Goal: Transaction & Acquisition: Purchase product/service

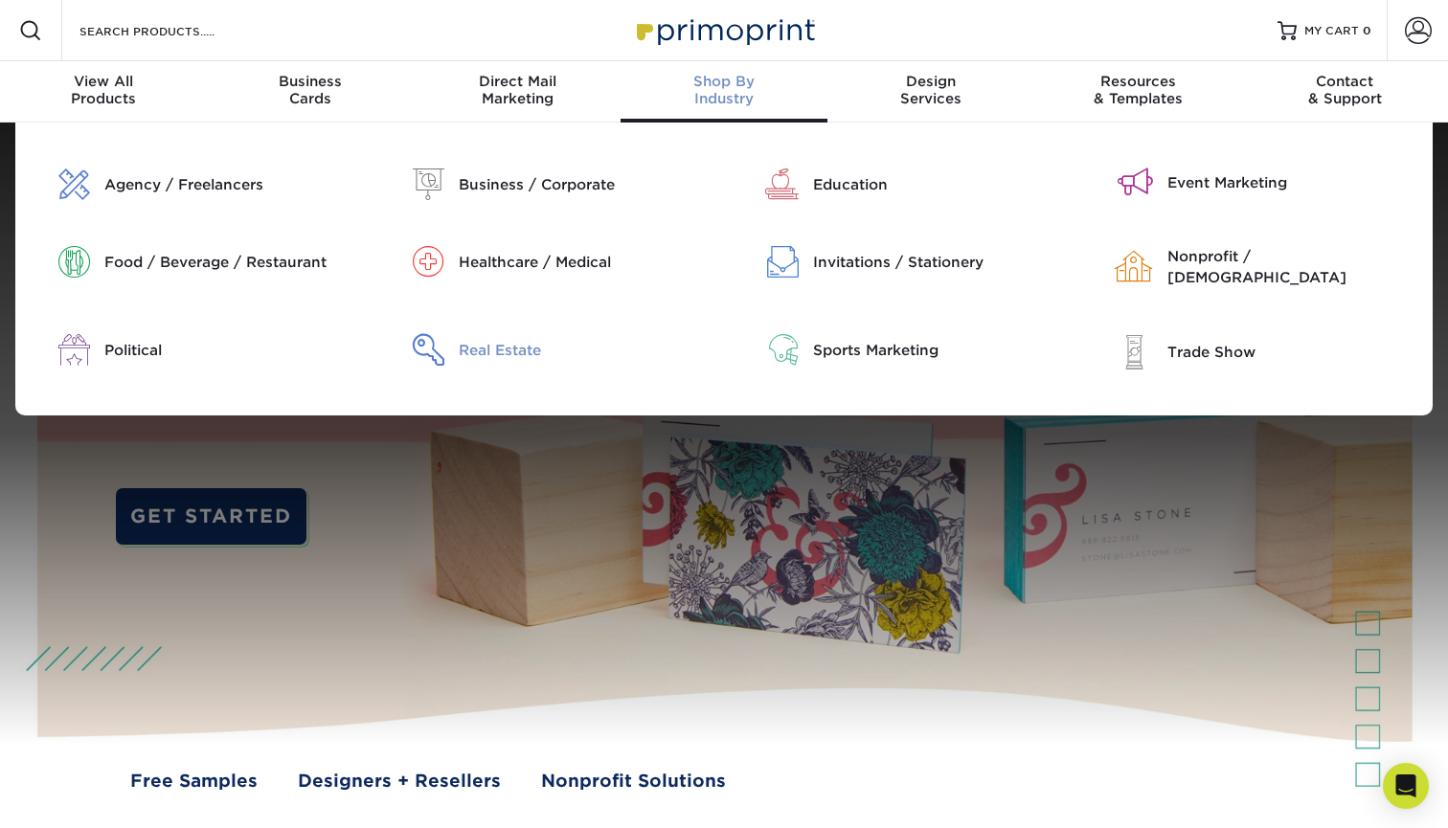
click at [496, 340] on div "Real Estate" at bounding box center [585, 350] width 252 height 21
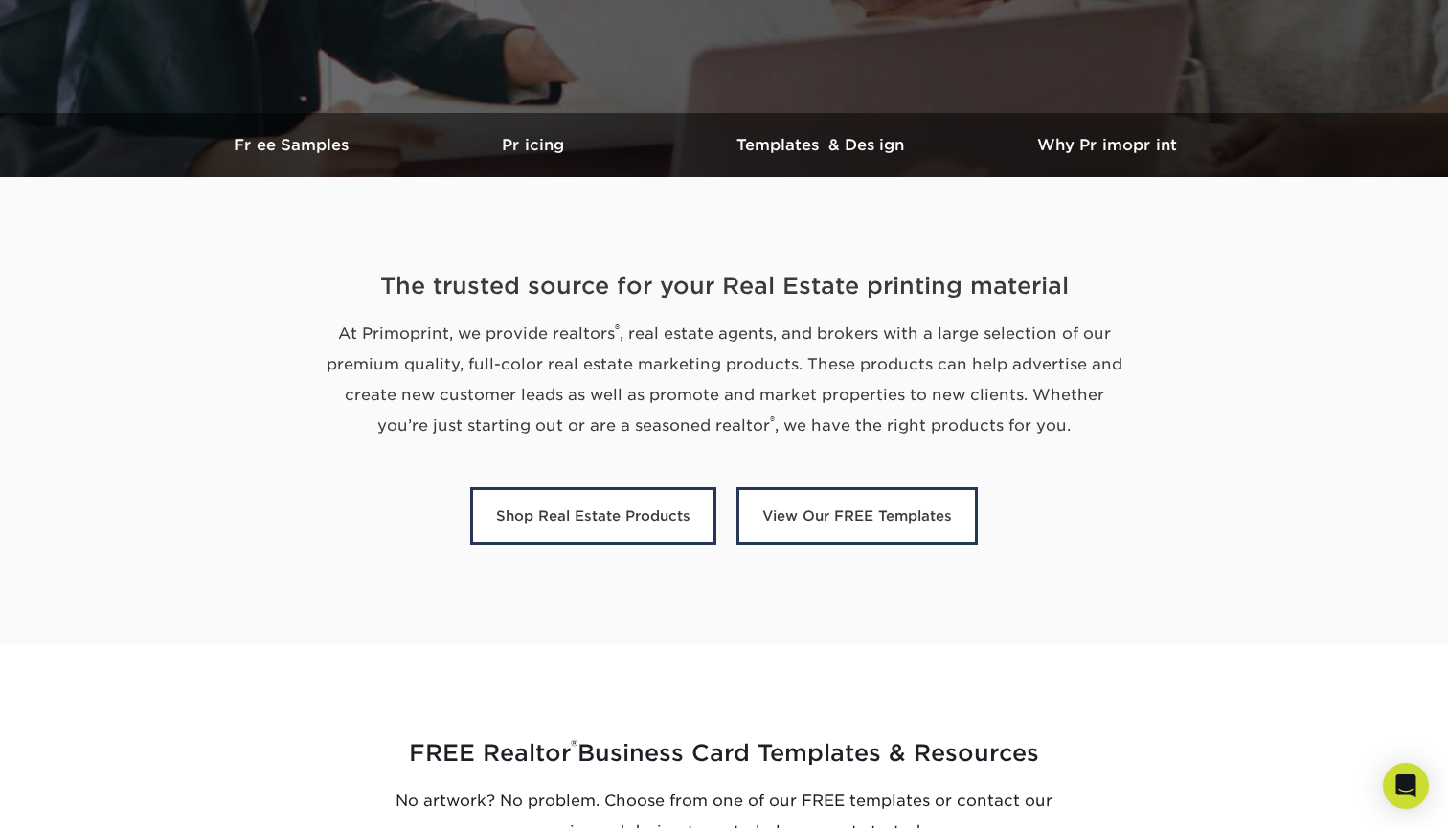
scroll to position [493, 0]
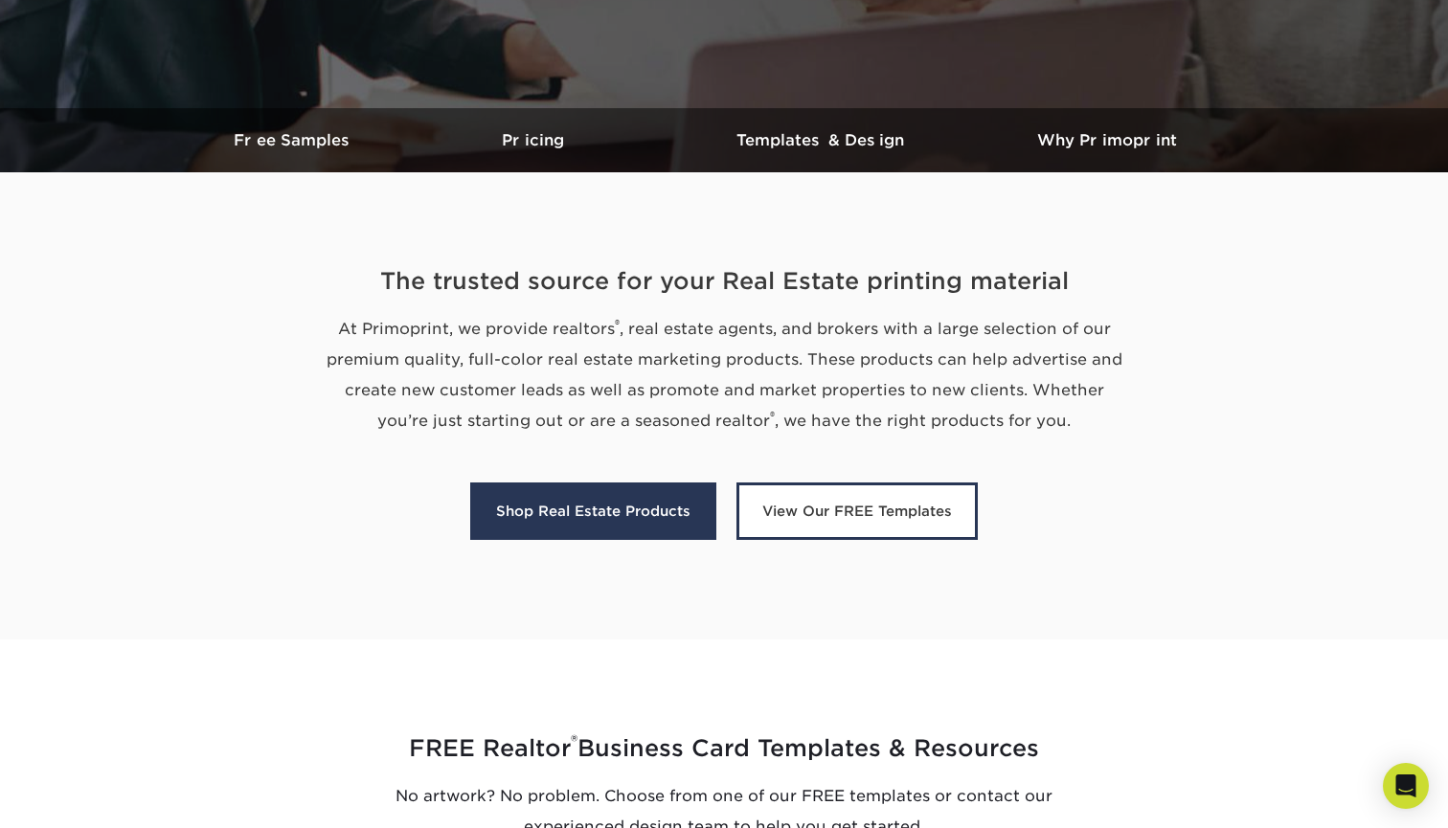
click at [559, 514] on link "Shop Real Estate Products" at bounding box center [593, 511] width 246 height 57
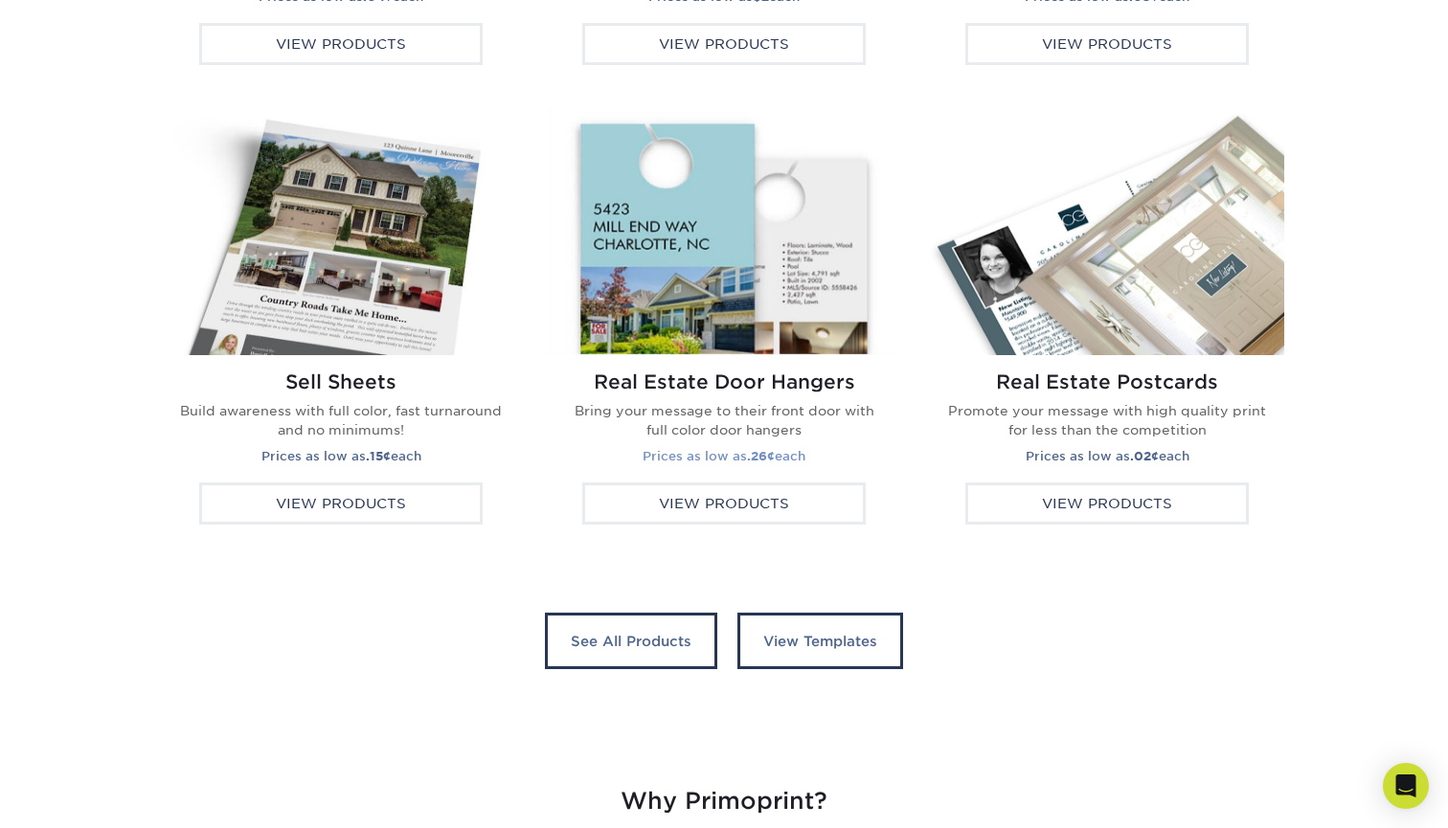
scroll to position [3561, 0]
click at [395, 502] on div "View Products" at bounding box center [340, 504] width 283 height 42
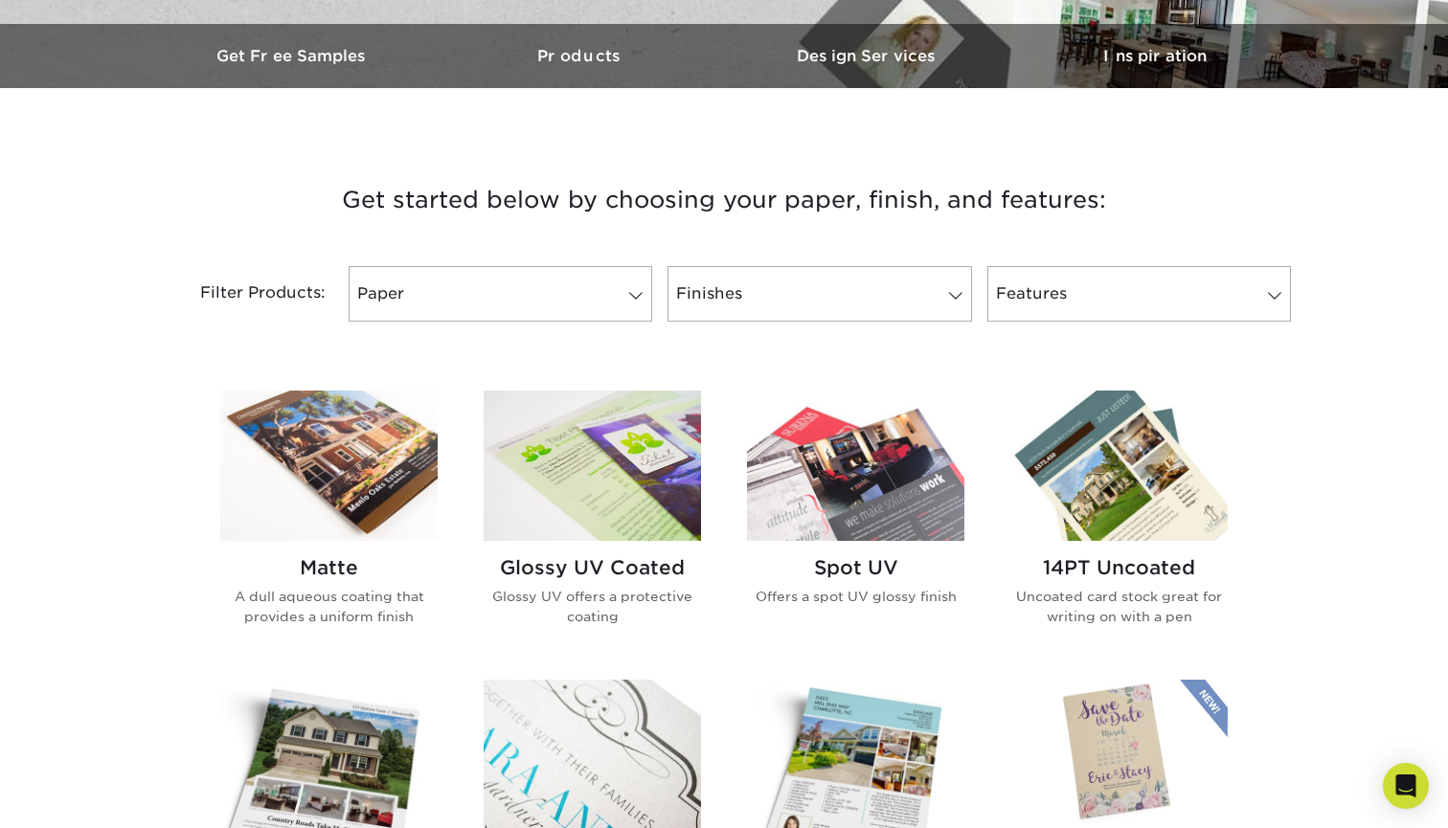
scroll to position [578, 0]
click at [615, 298] on link "Paper" at bounding box center [501, 293] width 304 height 56
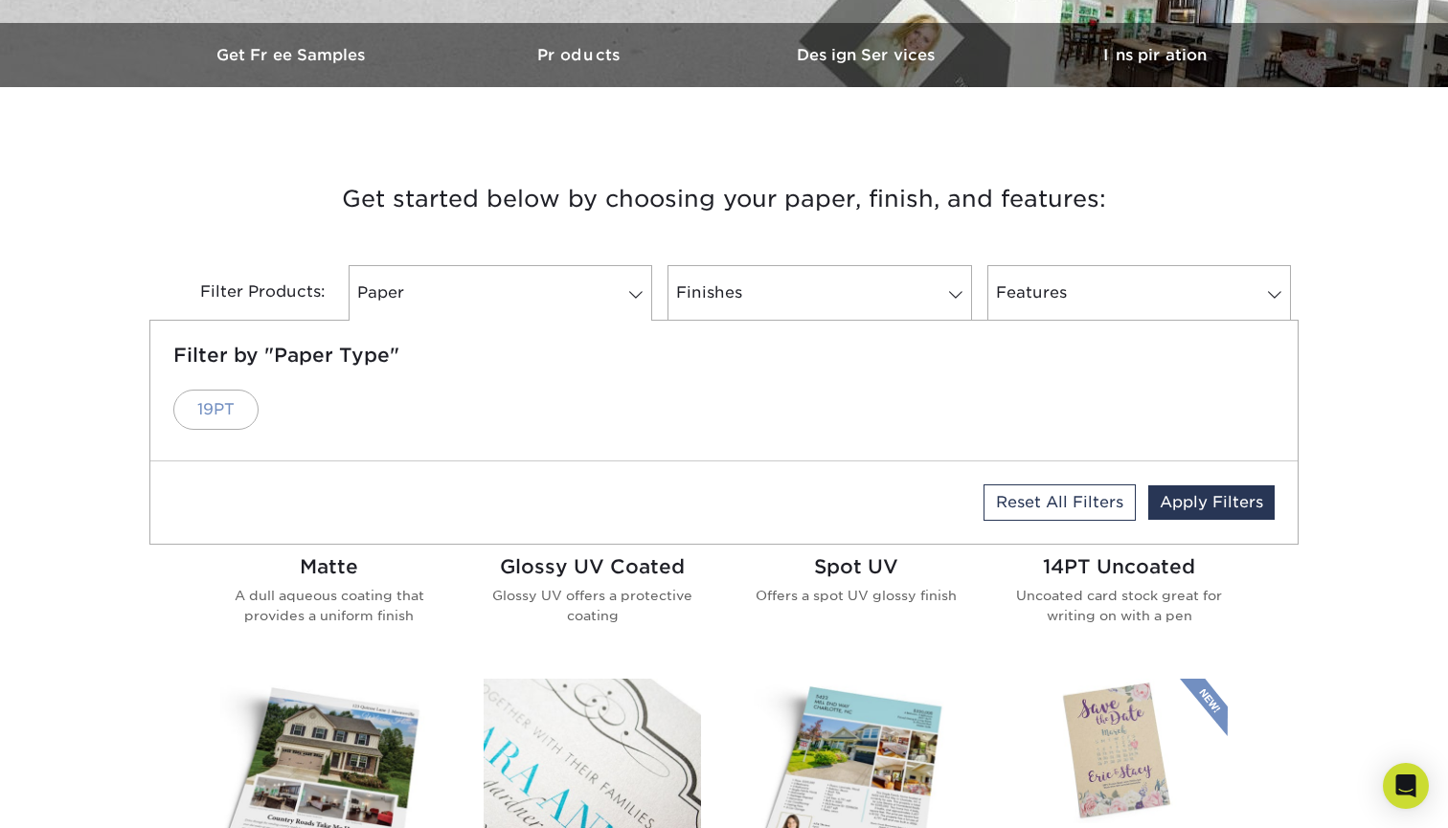
click at [232, 412] on link "19PT" at bounding box center [215, 410] width 85 height 40
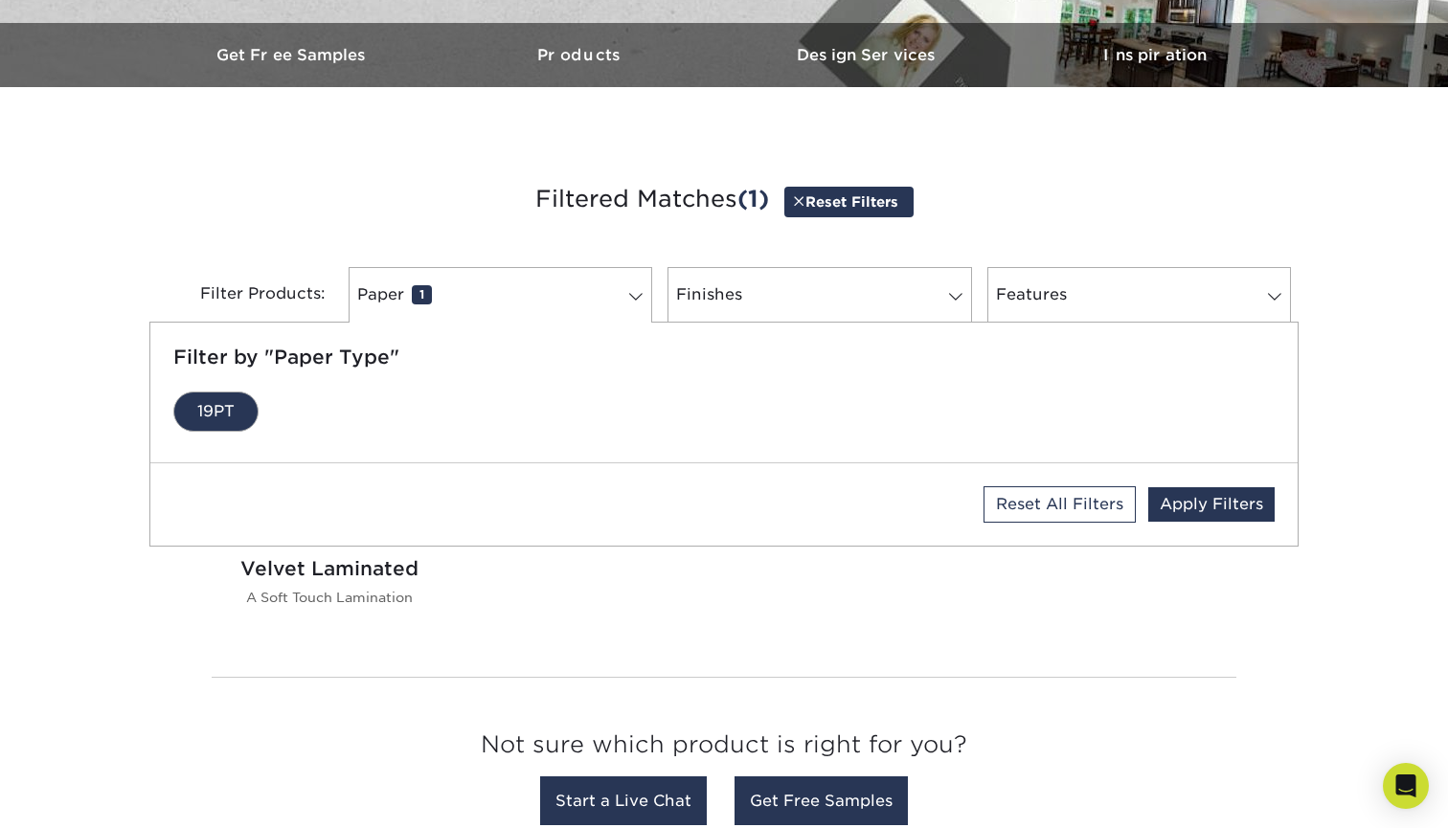
click at [360, 577] on h2 "Velvet Laminated" at bounding box center [328, 568] width 217 height 23
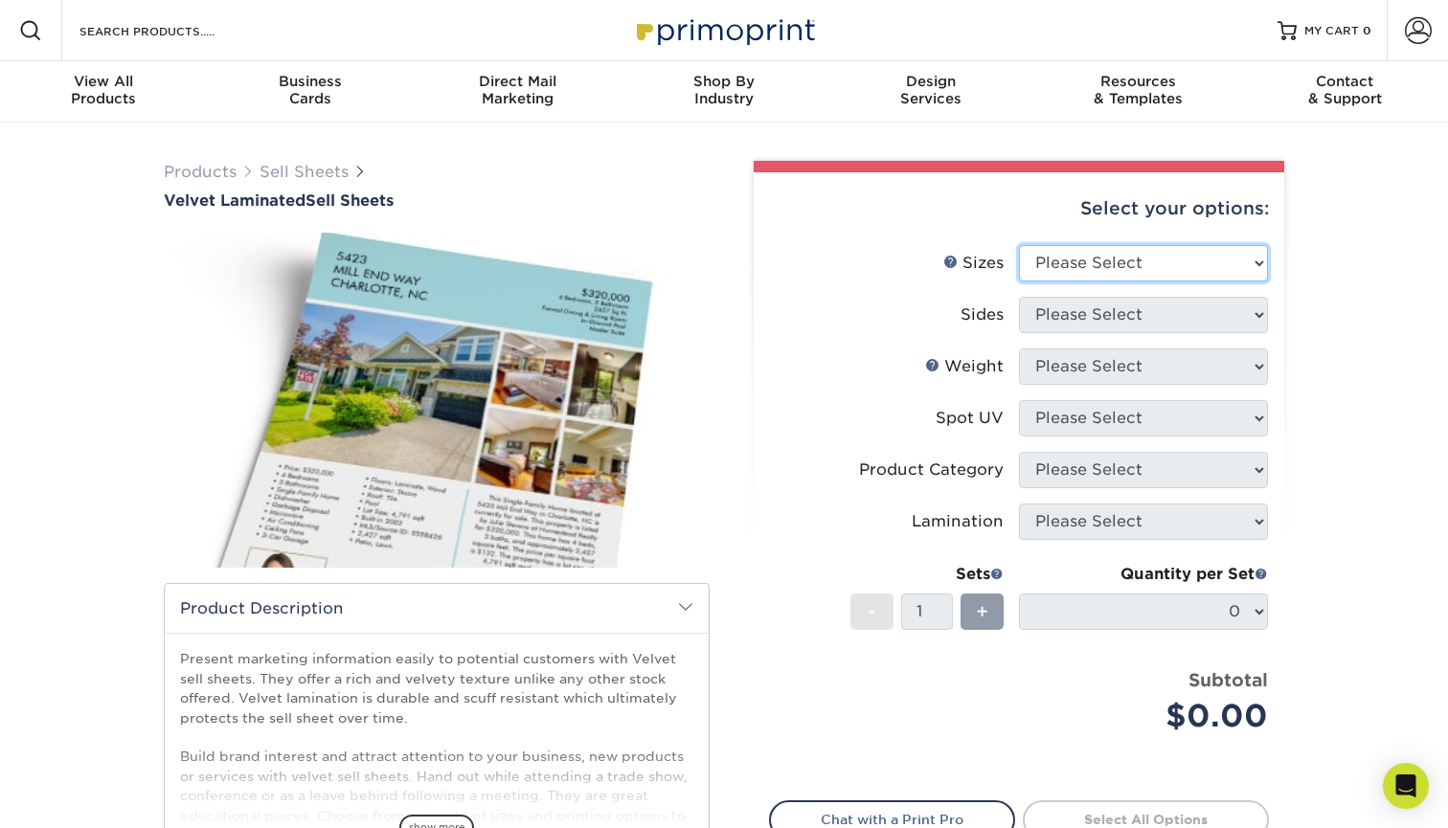
select select "8.00x10.00"
select select "13abbda7-1d64-4f25-8bb2-c179b224825d"
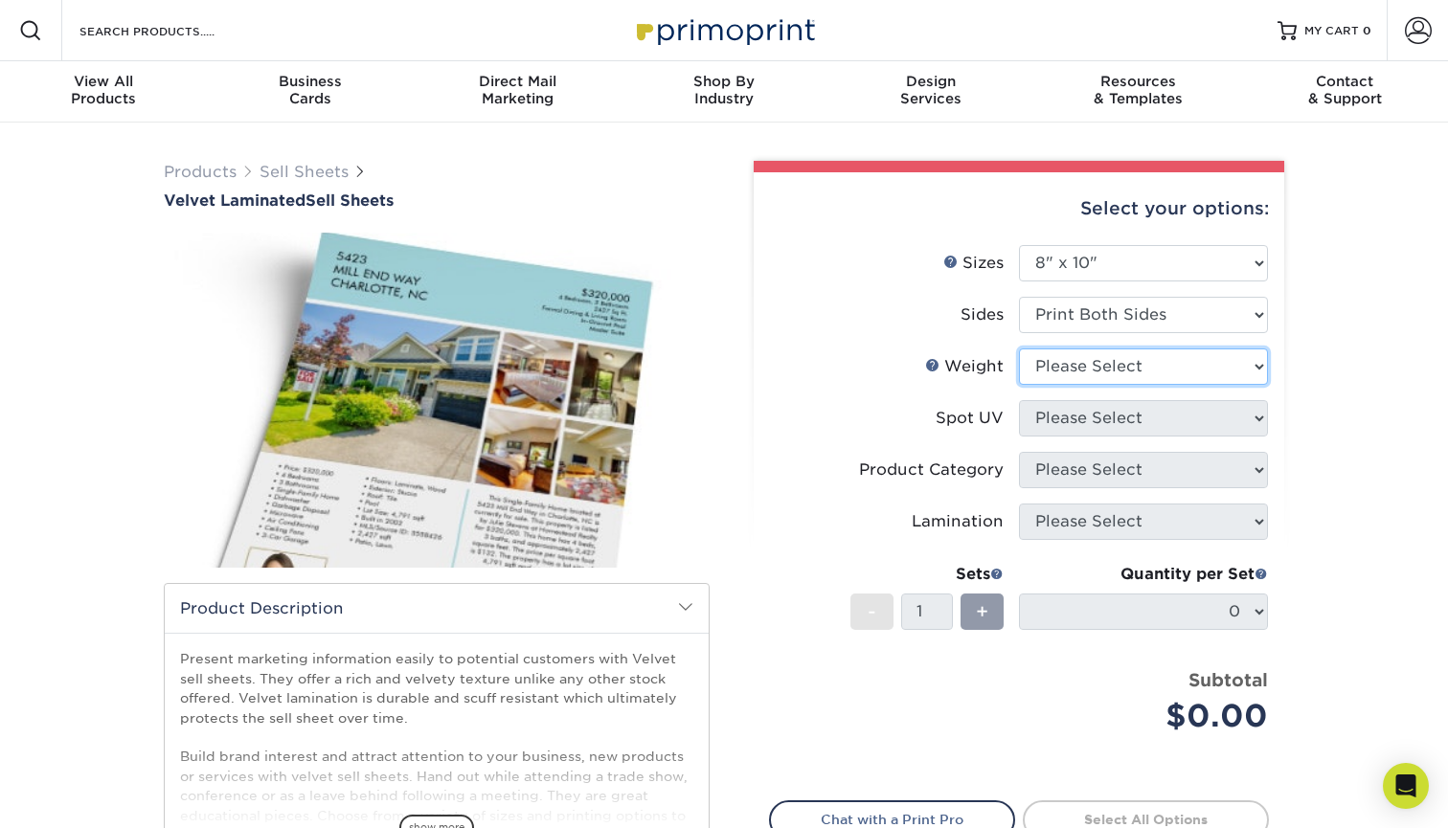
select select "16PT"
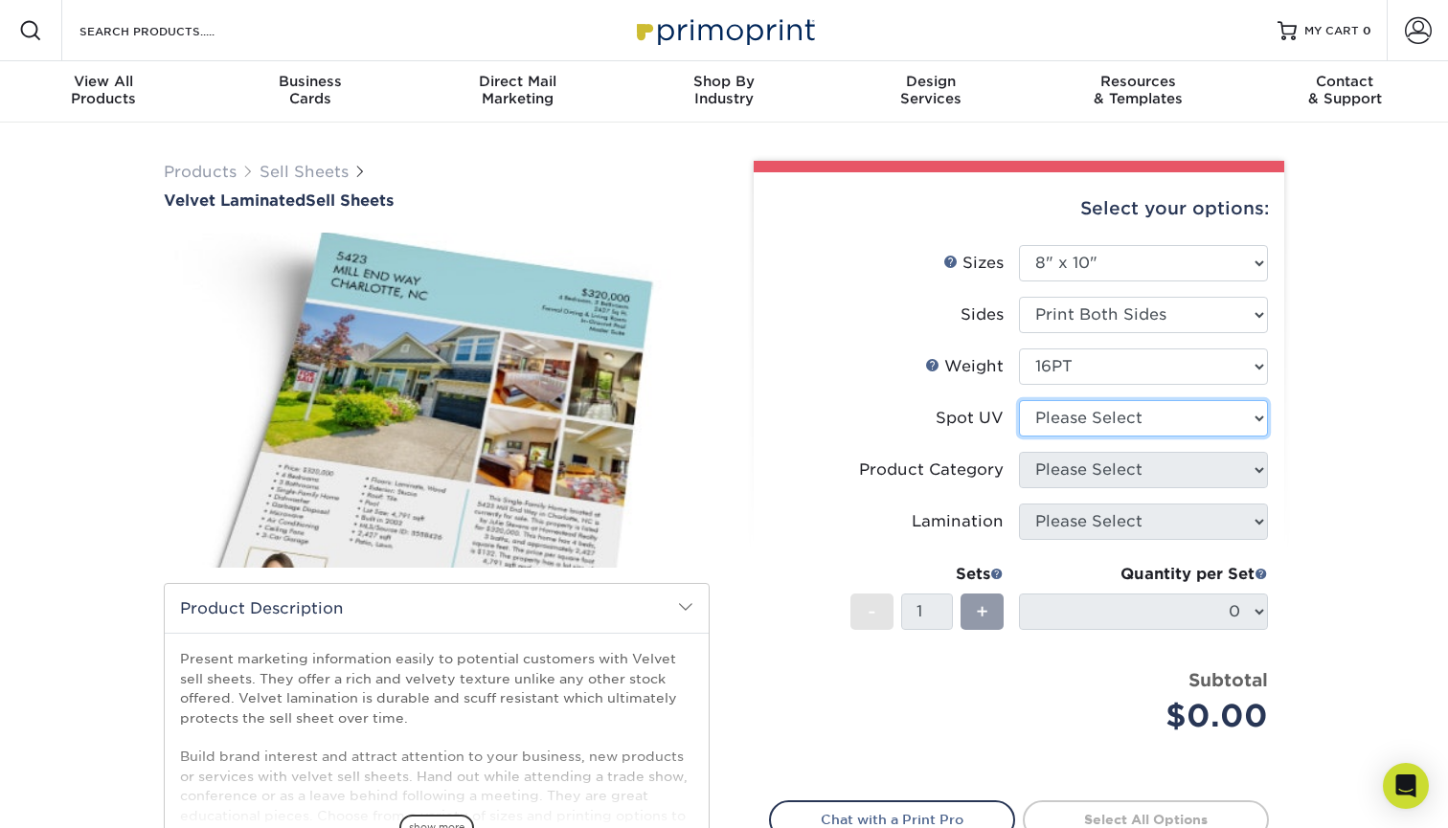
select select "3"
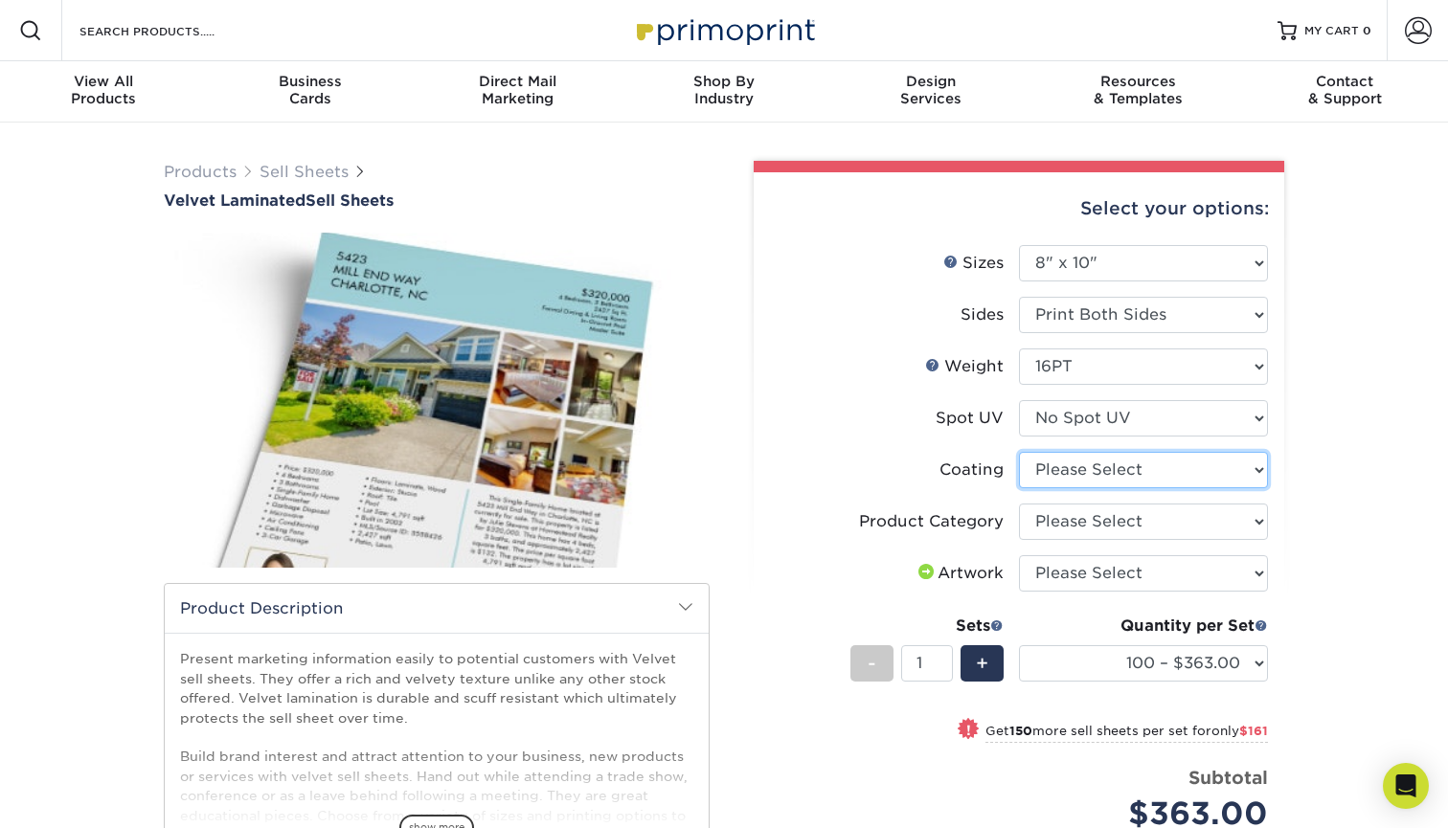
select select "3e7618de-abca-4bda-9f97-8b9129e913d8"
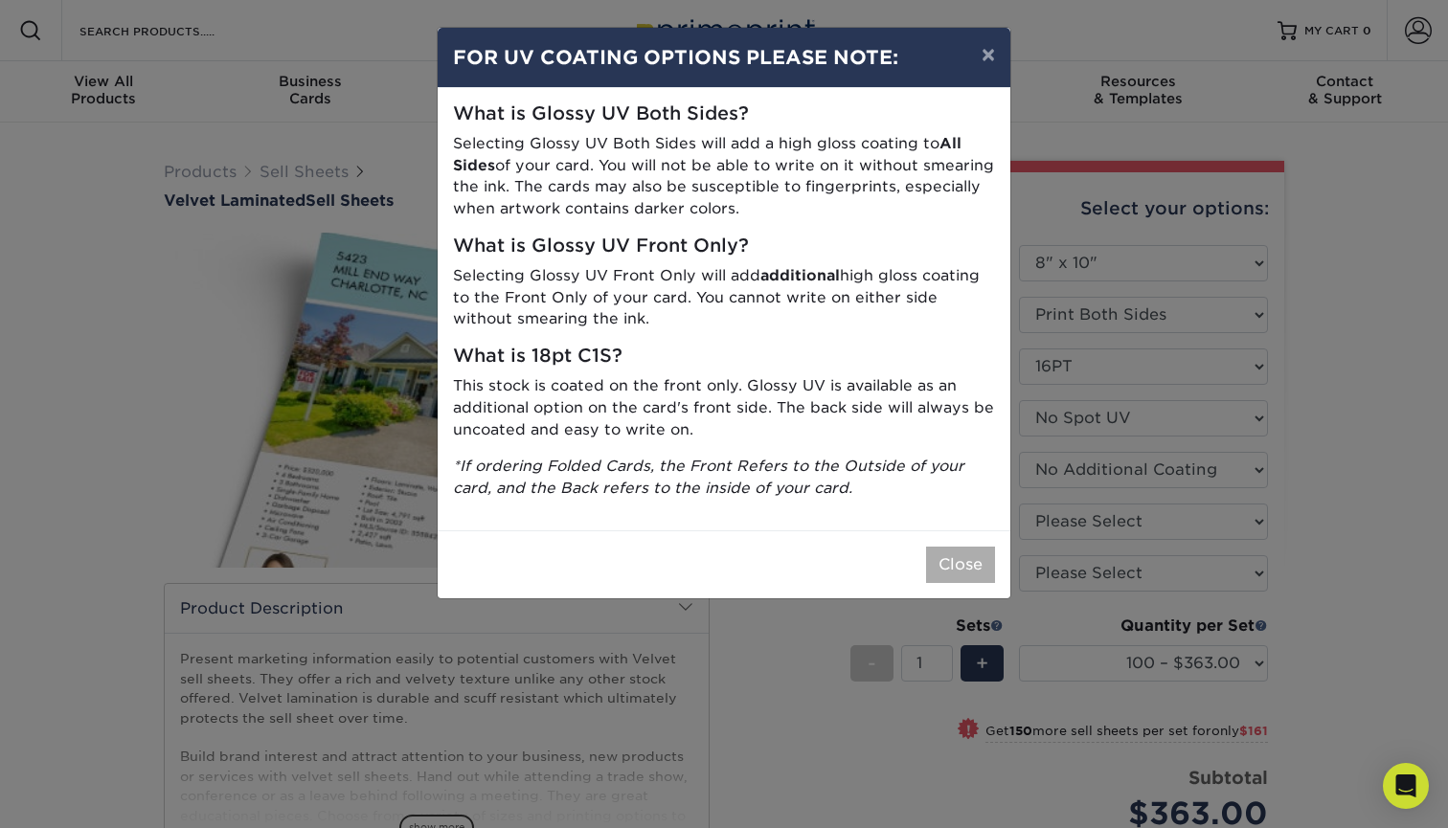
click at [963, 549] on button "Close" at bounding box center [960, 565] width 69 height 36
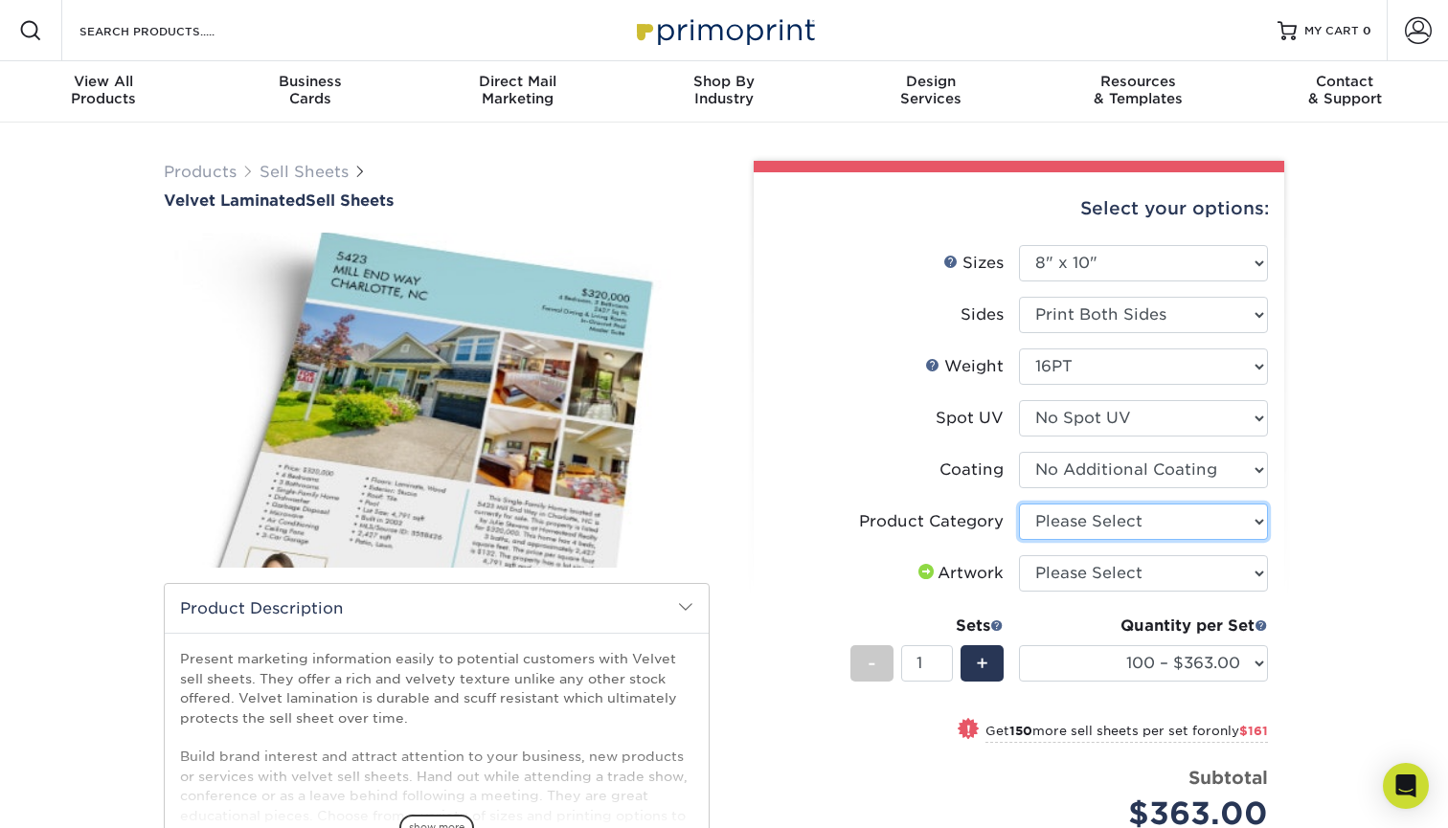
select select "eddd4a87-9082-47bb-843b-3bca55f6c842"
select select "upload"
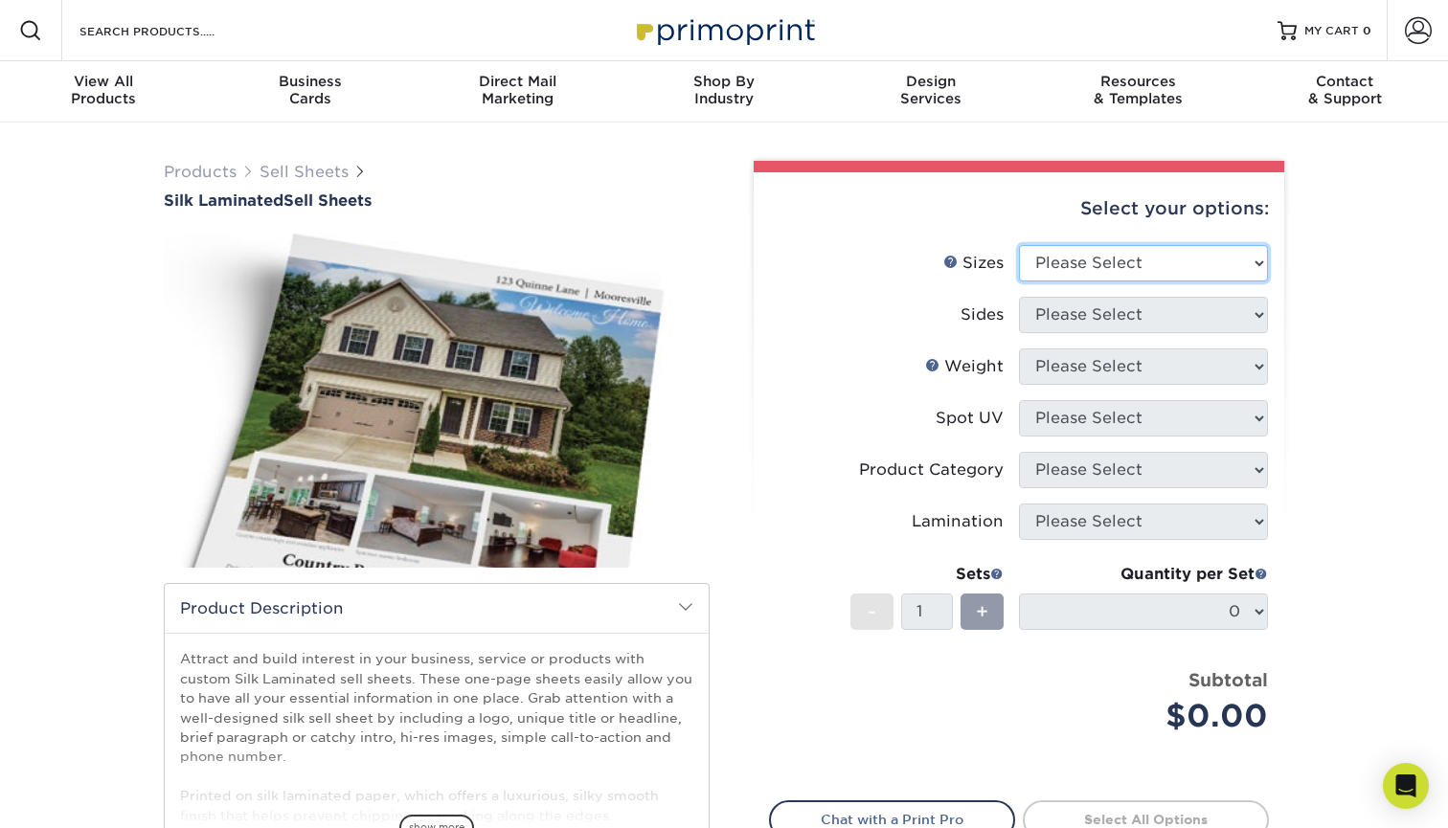
select select "8.00x10.00"
select select "32d3c223-f82c-492b-b915-ba065a00862f"
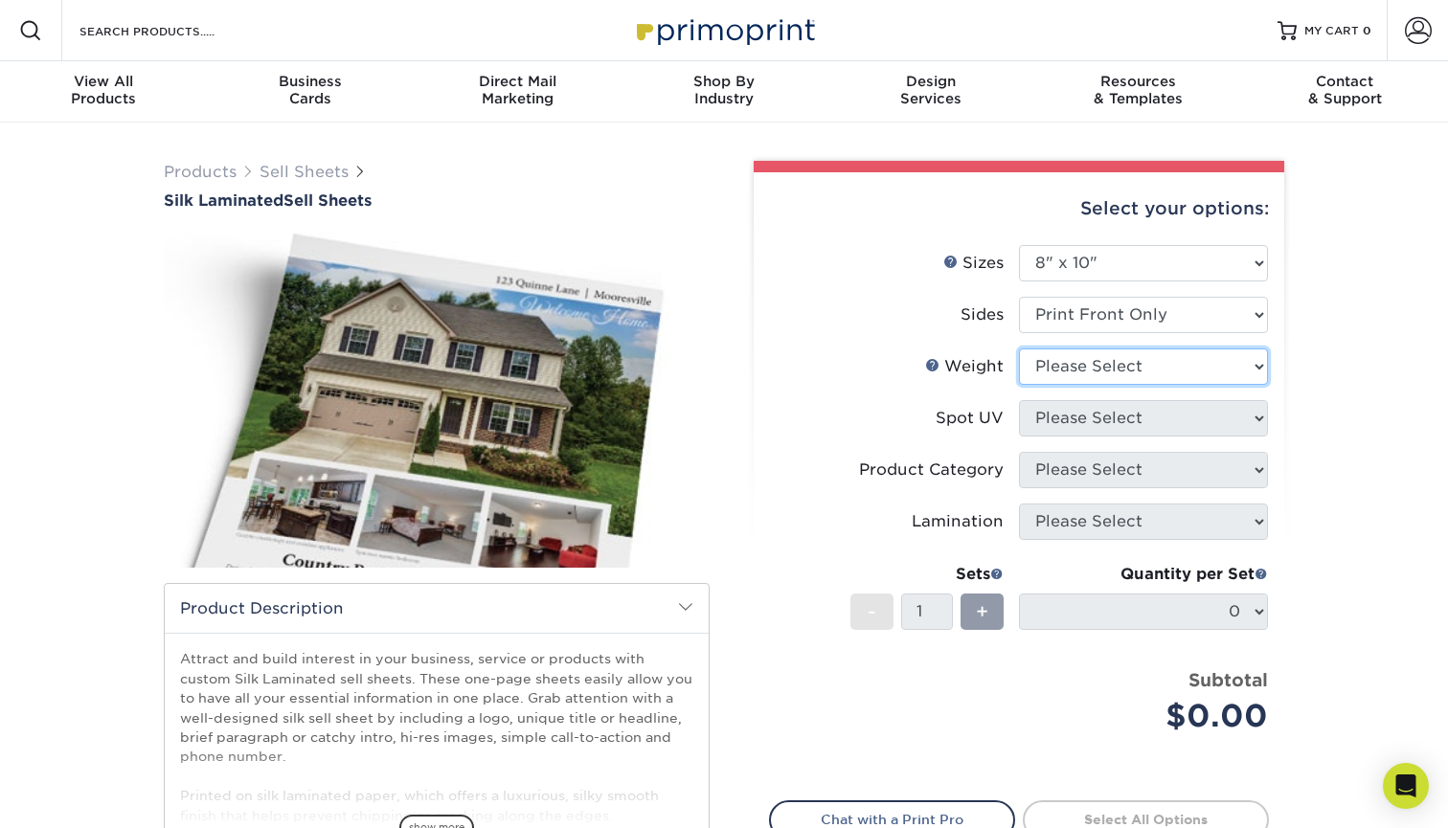
select select "16PT"
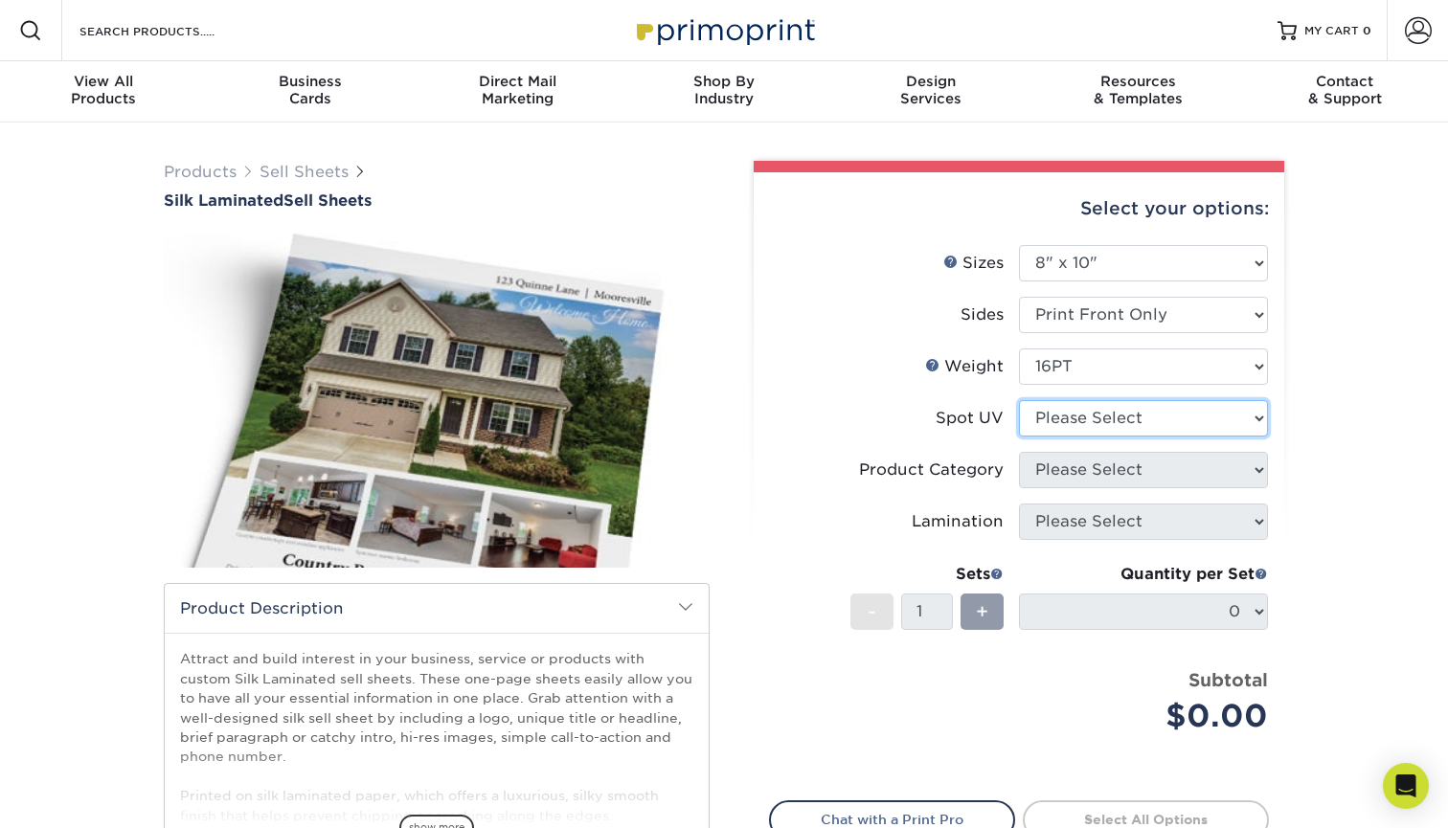
select select "3"
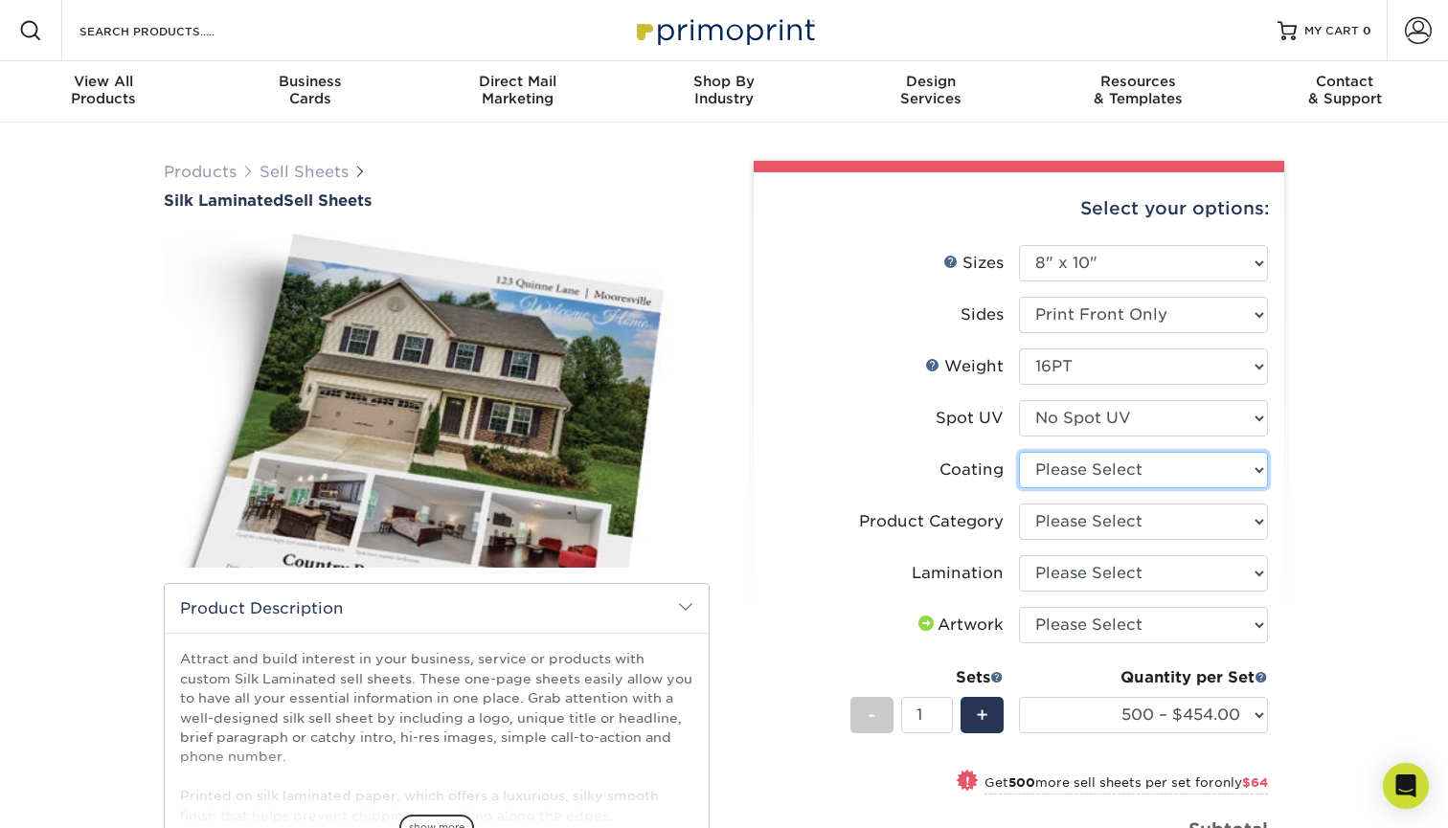
select select "3e7618de-abca-4bda-9f97-8b9129e913d8"
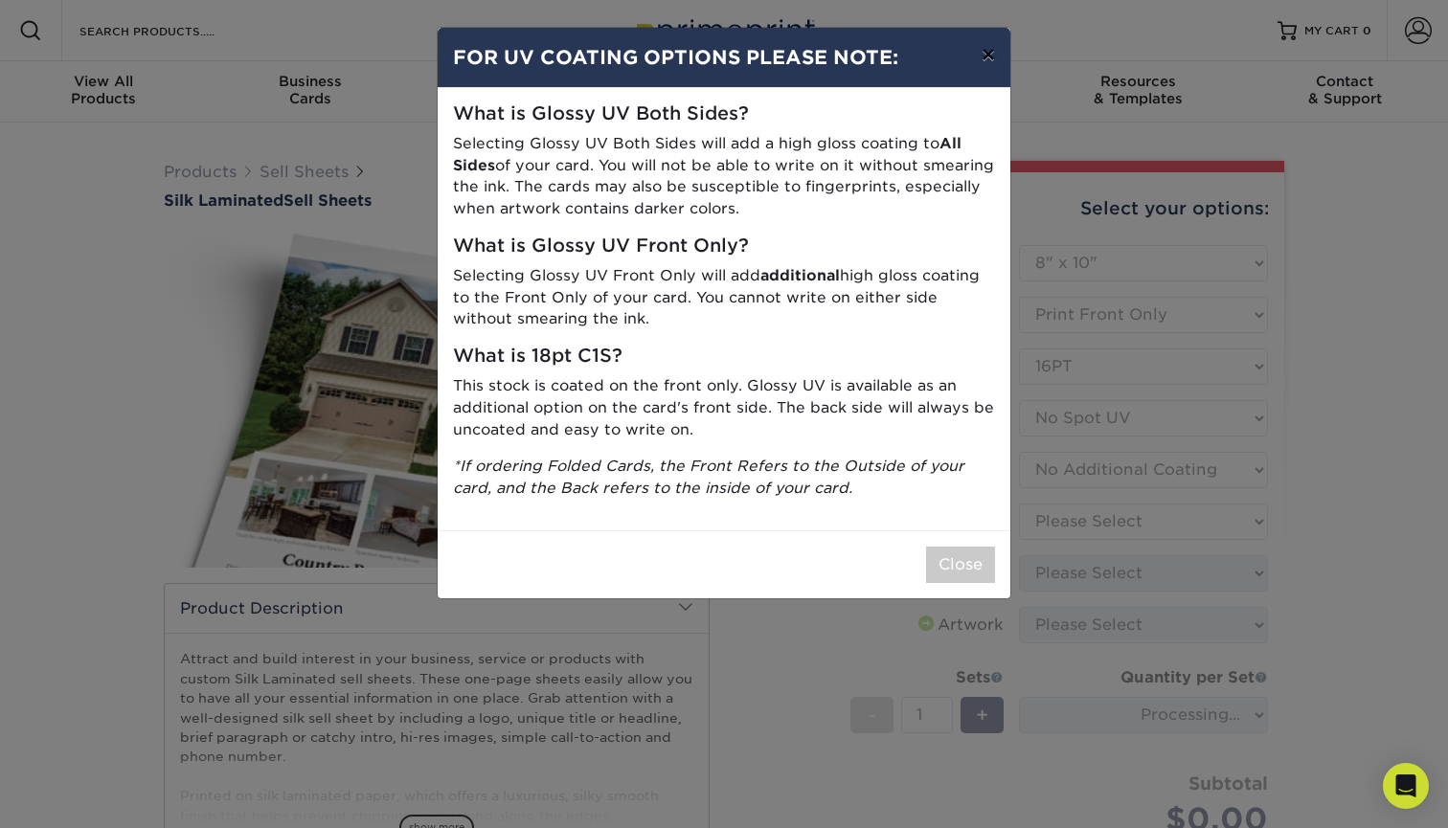
click at [986, 49] on button "×" at bounding box center [988, 55] width 44 height 54
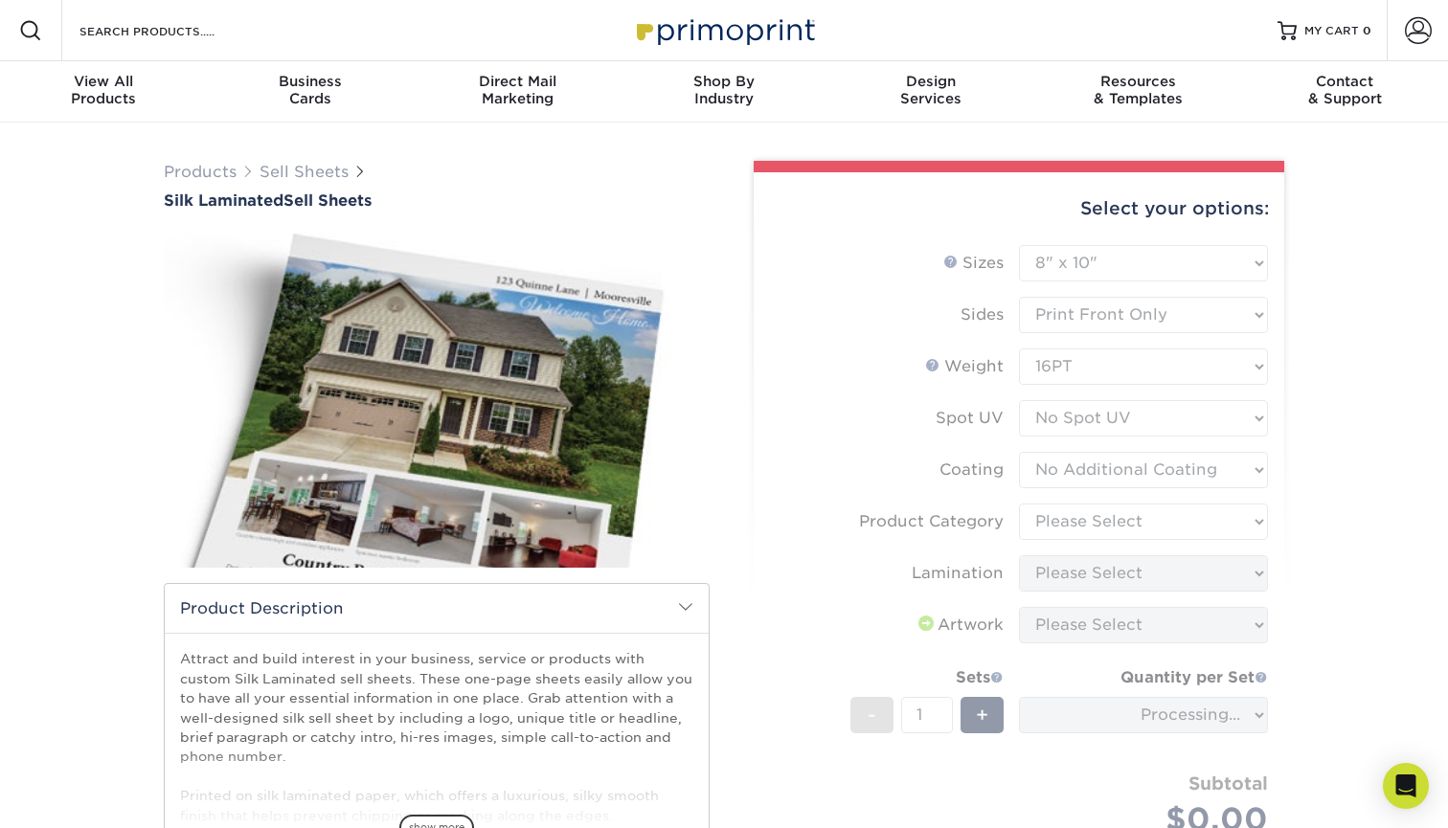
click at [1128, 509] on form "Sizes Help Sizes Please Select 6" x 18" 7" x 12" 8" x 10" 8.5" x 11" 8.5" x 14"…" at bounding box center [1019, 563] width 500 height 637
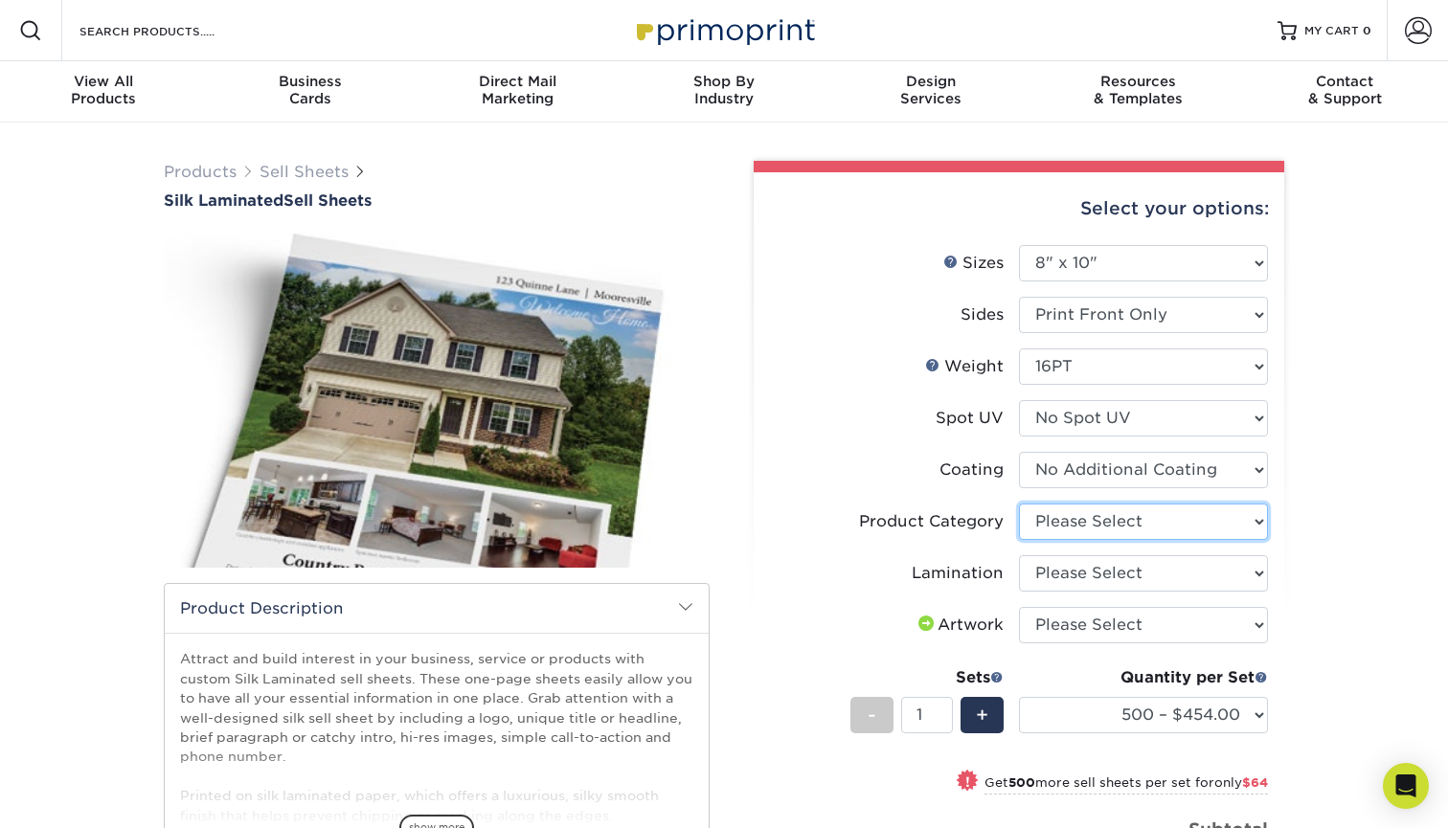
select select "eddd4a87-9082-47bb-843b-3bca55f6c842"
select select "ccacb42f-45f7-42d3-bbd3-7c8421cf37f0"
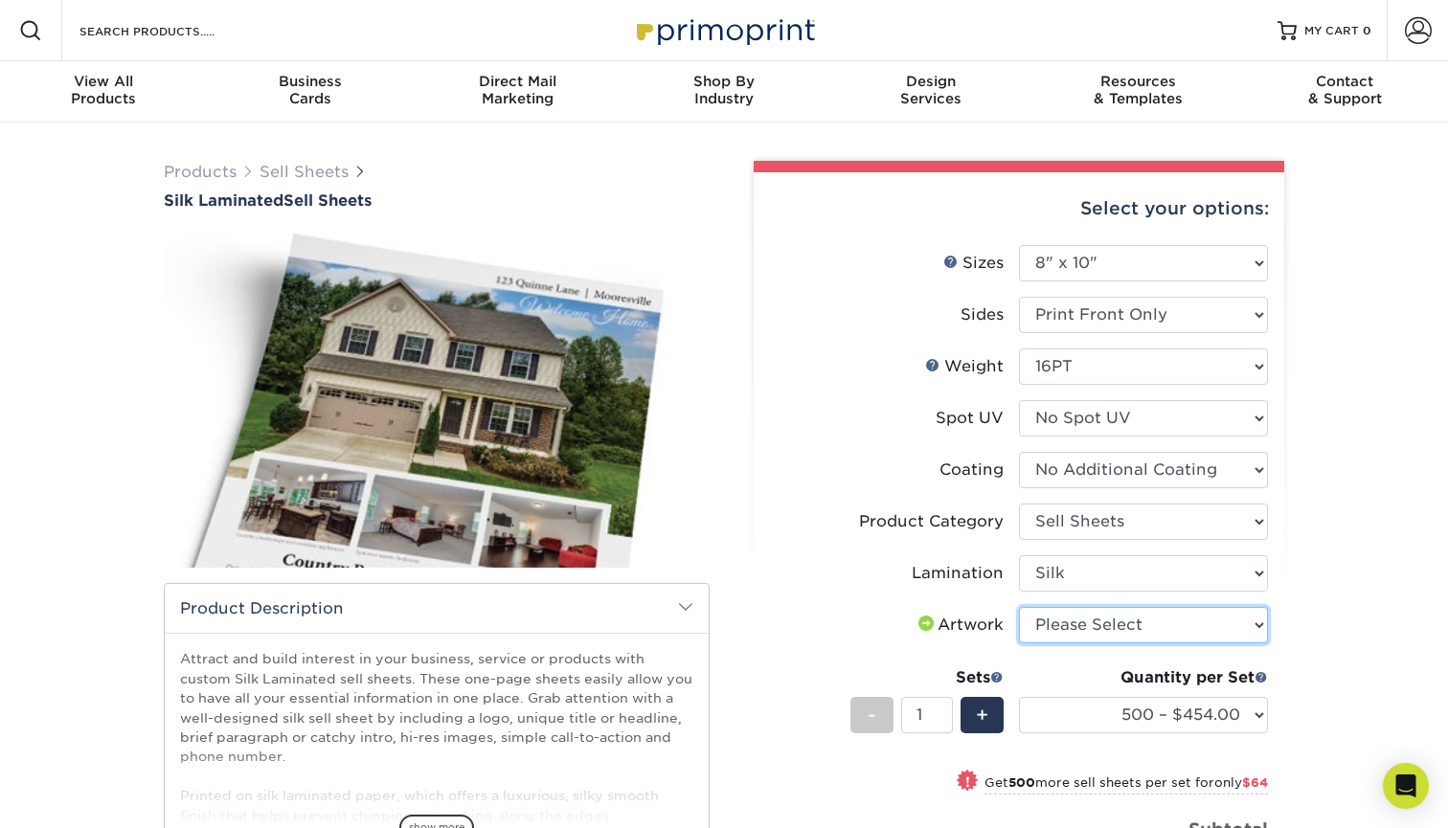
select select "upload"
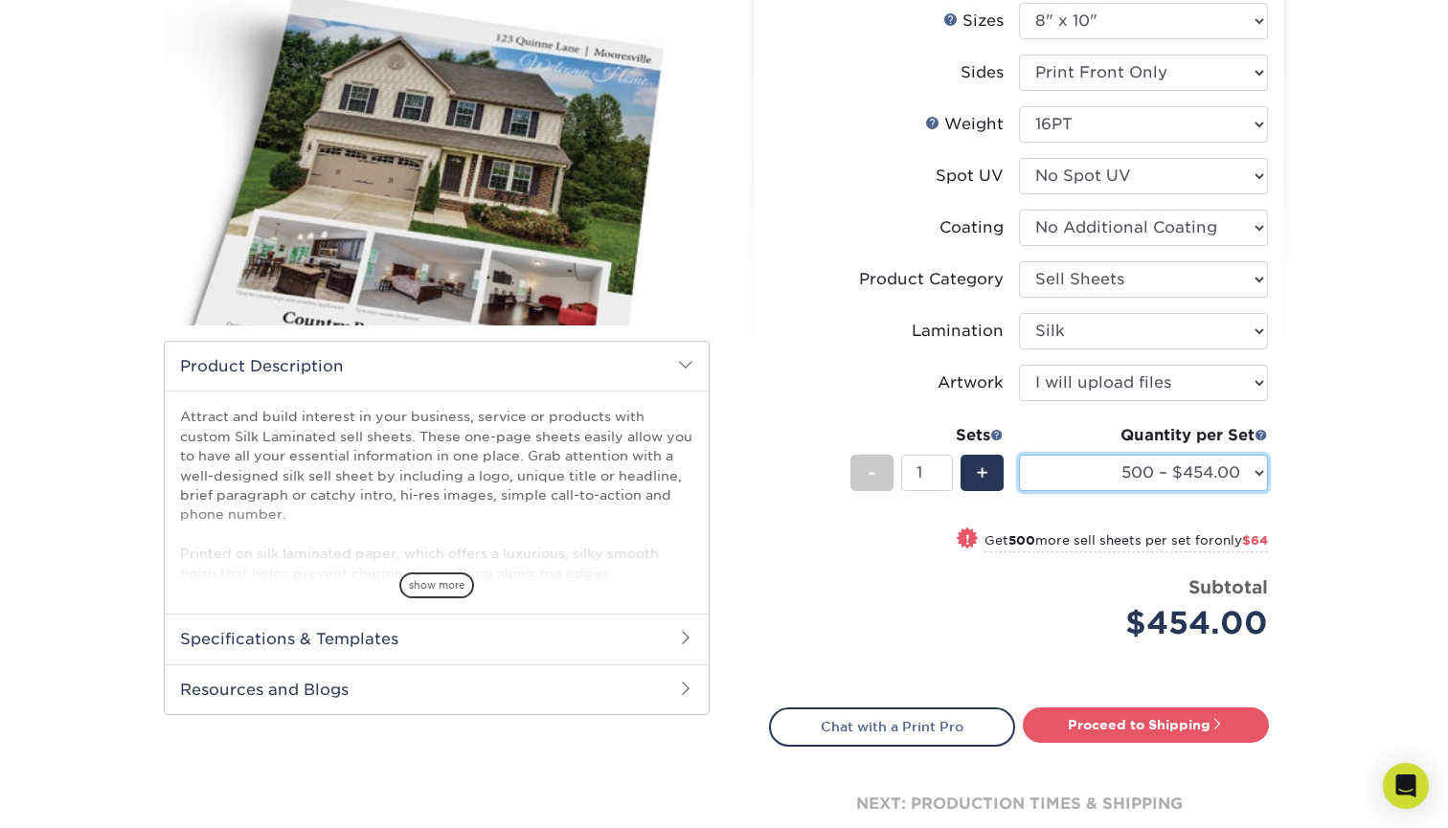
scroll to position [268, 0]
